Goal: Information Seeking & Learning: Learn about a topic

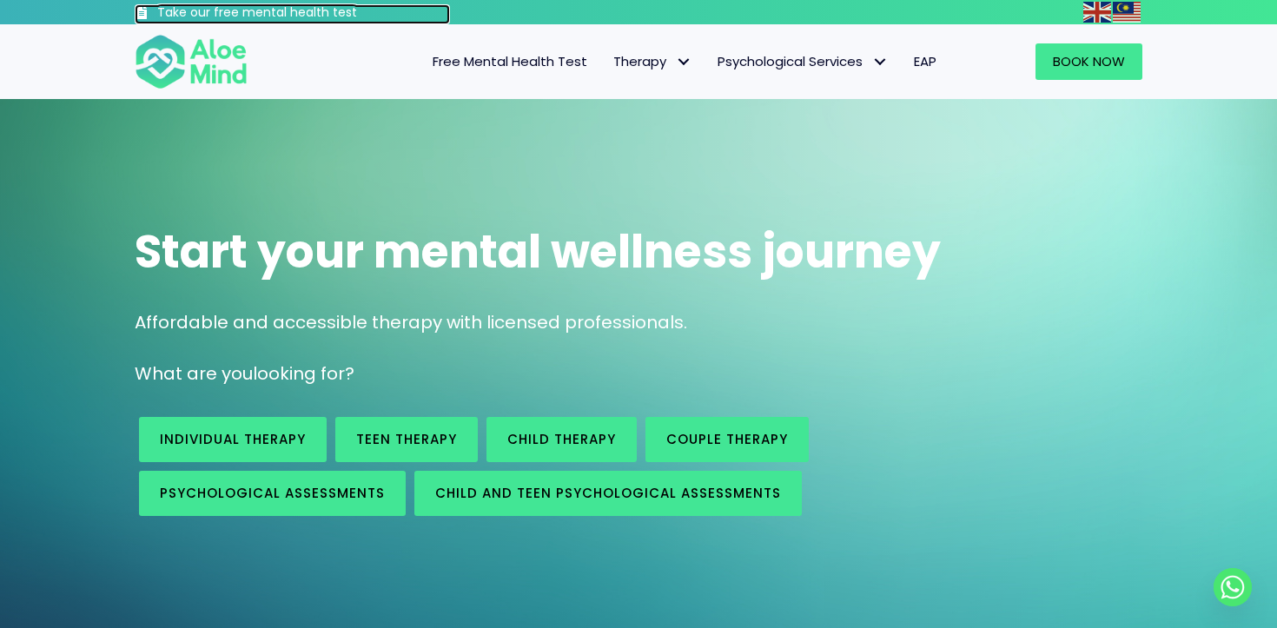
click at [405, 13] on h3 "Take our free mental health test" at bounding box center [303, 12] width 293 height 17
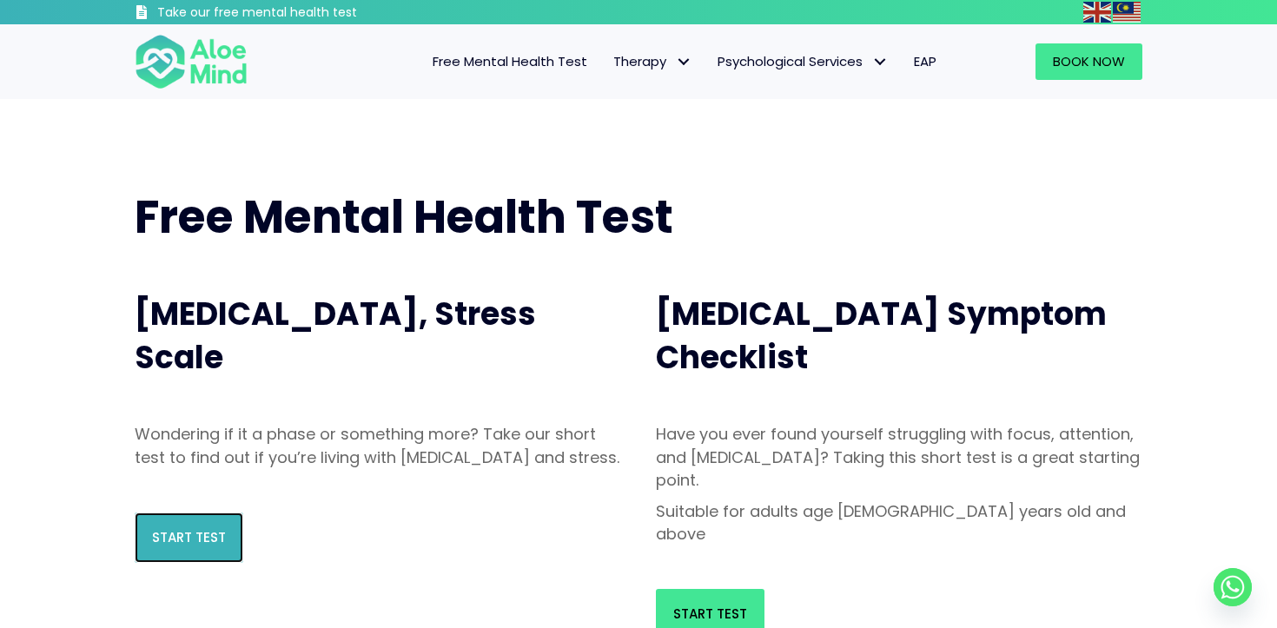
click at [206, 563] on link "Start Test" at bounding box center [189, 537] width 109 height 50
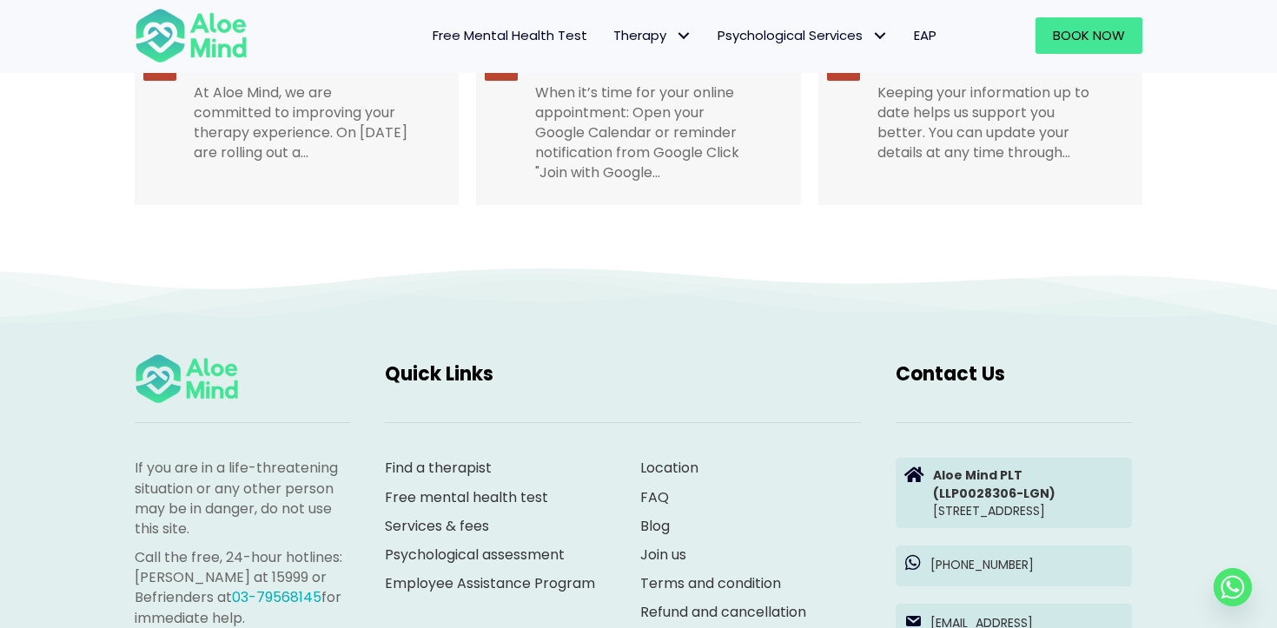
scroll to position [3546, 0]
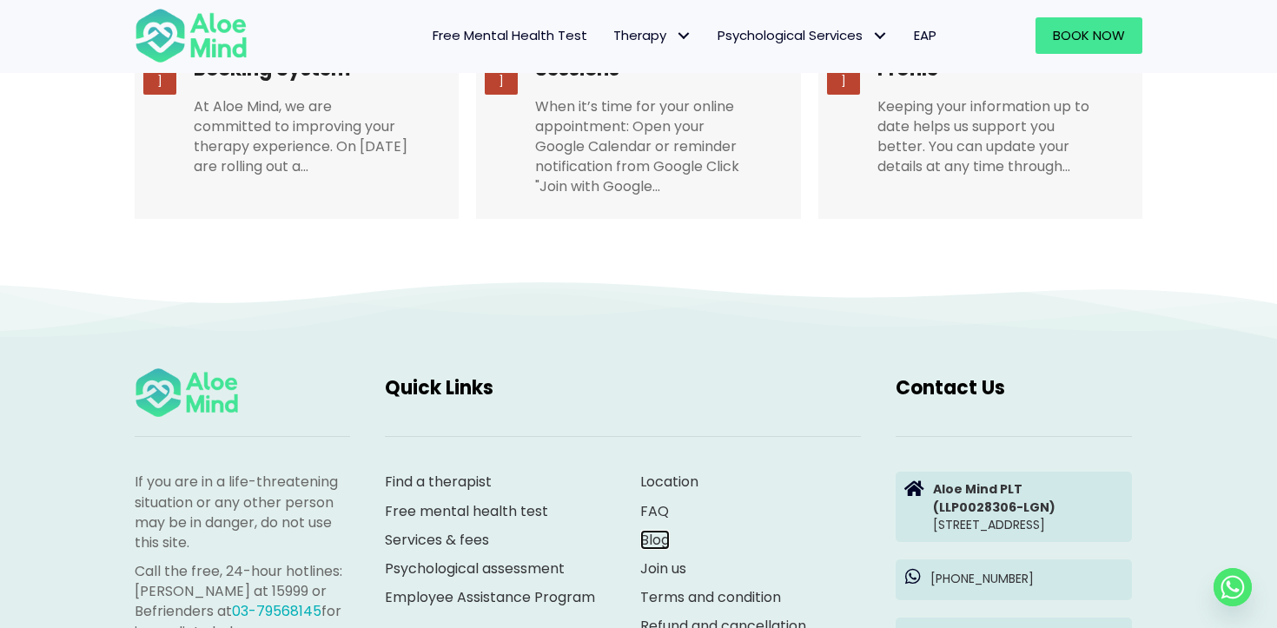
click at [649, 530] on link "Blog" at bounding box center [655, 540] width 30 height 20
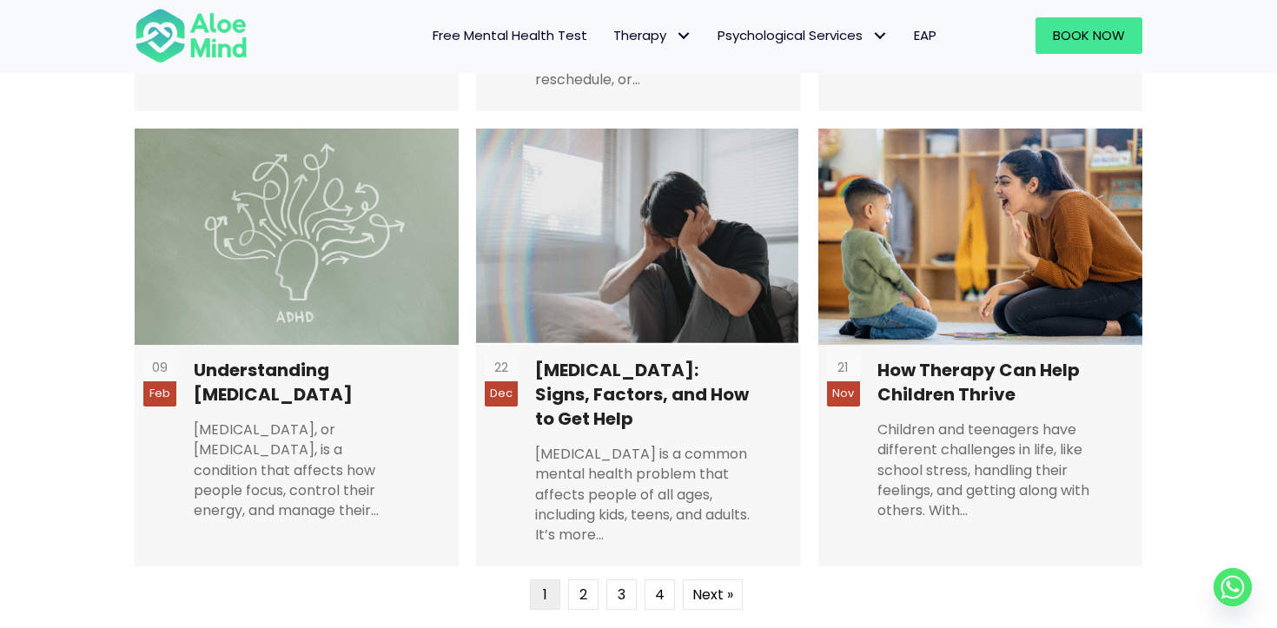
scroll to position [1095, 0]
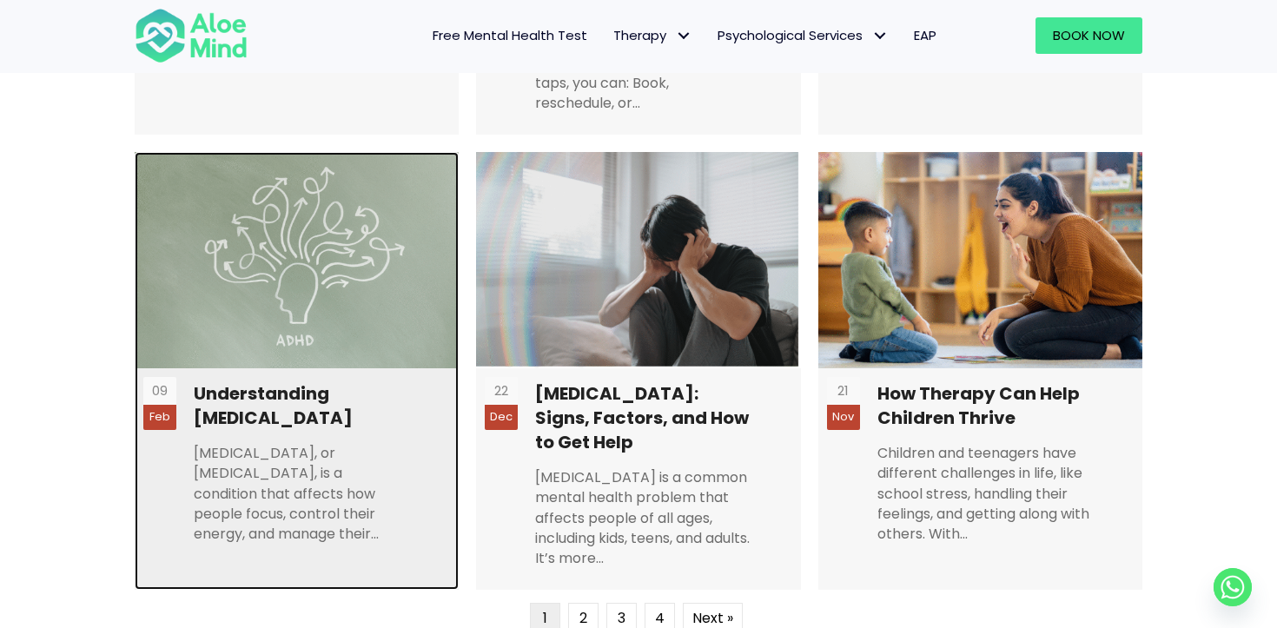
click at [345, 393] on link at bounding box center [297, 371] width 324 height 438
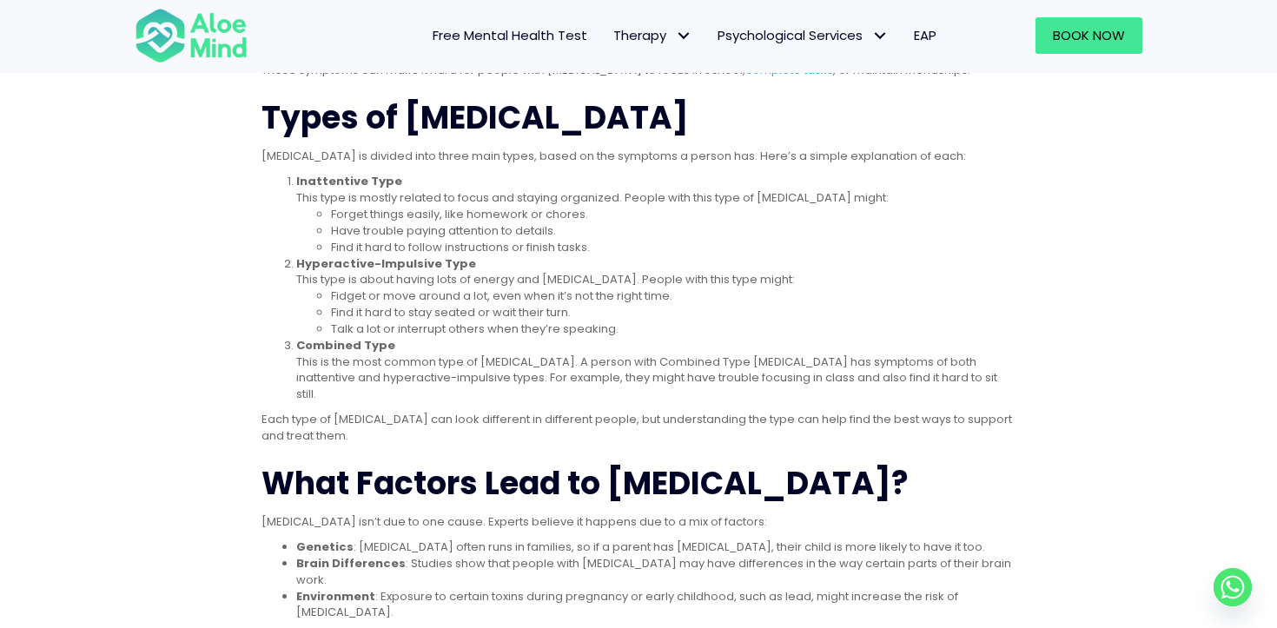
scroll to position [744, 0]
